Goal: Information Seeking & Learning: Learn about a topic

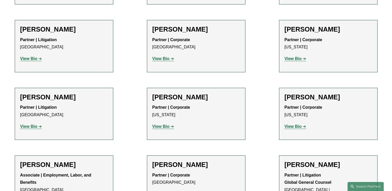
scroll to position [2570, 0]
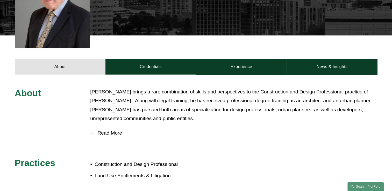
scroll to position [181, 0]
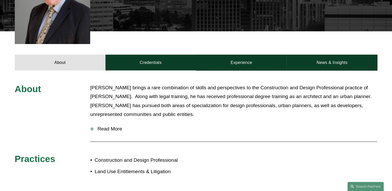
click at [107, 126] on span "Read More" at bounding box center [235, 129] width 283 height 6
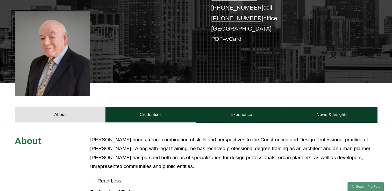
scroll to position [129, 0]
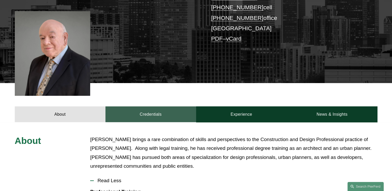
click at [149, 106] on link "Credentials" at bounding box center [150, 114] width 91 height 16
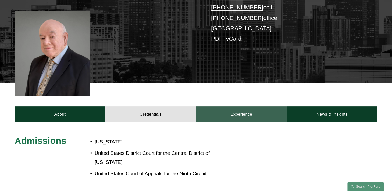
click at [250, 107] on link "Experience" at bounding box center [241, 114] width 91 height 16
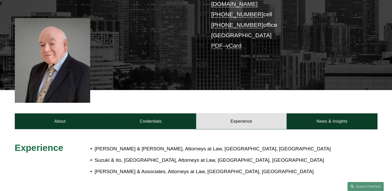
scroll to position [104, 0]
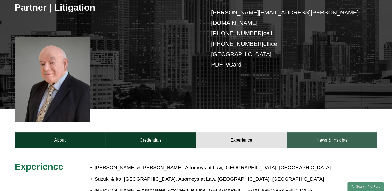
click at [327, 133] on link "News & Insights" at bounding box center [331, 140] width 91 height 16
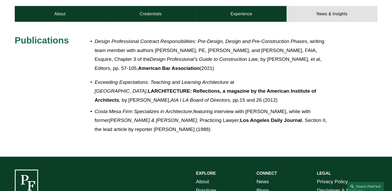
scroll to position [233, 0]
